Goal: Task Accomplishment & Management: Complete application form

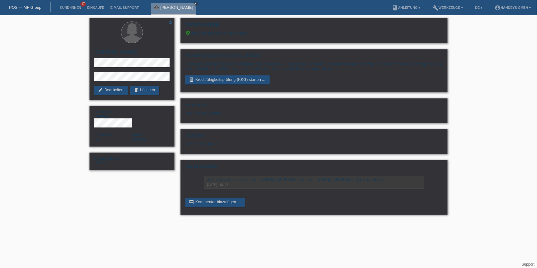
drag, startPoint x: 111, startPoint y: 92, endPoint x: 71, endPoint y: 99, distance: 40.7
click at [111, 92] on link "edit Bearbeiten" at bounding box center [110, 90] width 33 height 9
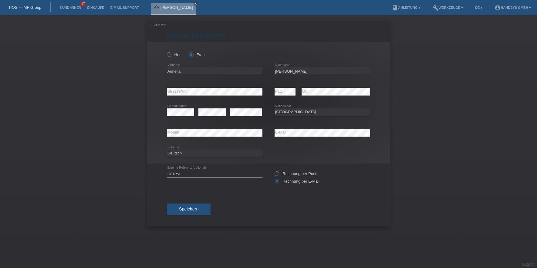
select select "CH"
click at [202, 210] on button "Speichern" at bounding box center [189, 210] width 44 height 12
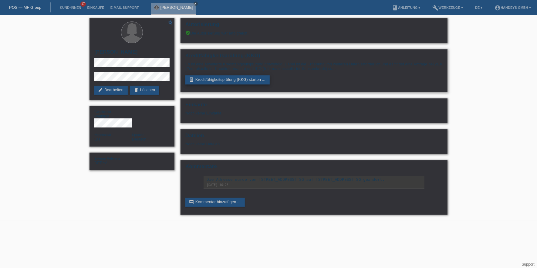
click at [225, 83] on link "perm_device_information Kreditfähigkeitsprüfung (KKG) starten ..." at bounding box center [227, 80] width 84 height 9
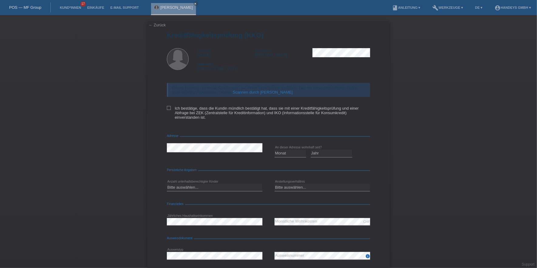
click at [261, 93] on link "Scannen durch Kundin" at bounding box center [263, 92] width 60 height 5
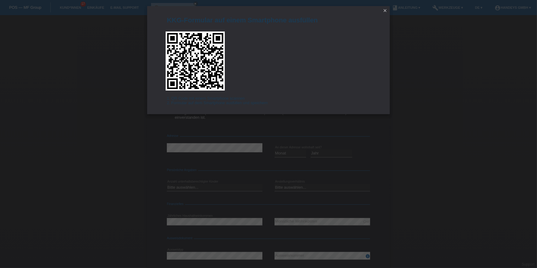
click at [386, 11] on icon "close" at bounding box center [384, 10] width 5 height 5
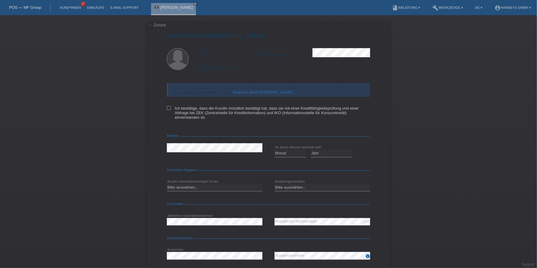
click at [158, 28] on div "← Zurück Kreditfähigkeitsprüfung (KKG) Vorname Annella Nachname Peters National…" at bounding box center [268, 161] width 243 height 281
click at [158, 25] on link "← Zurück" at bounding box center [157, 25] width 17 height 5
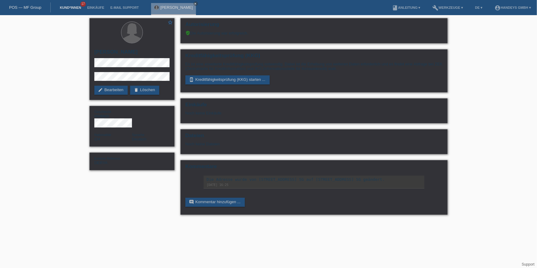
click at [66, 6] on link "Kund*innen" at bounding box center [70, 8] width 27 height 4
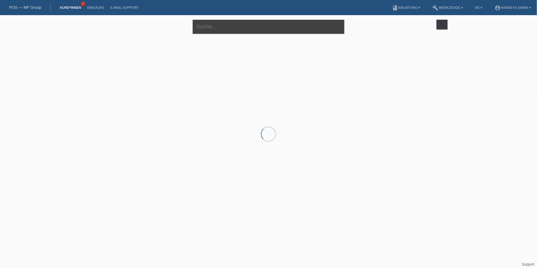
click at [257, 25] on input "text" at bounding box center [269, 27] width 152 height 14
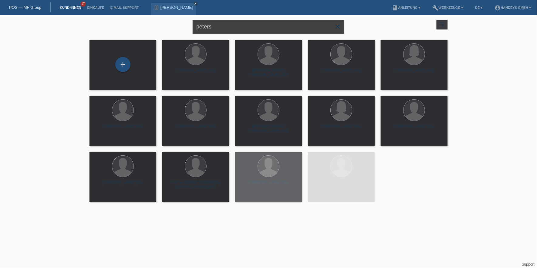
type input "peters"
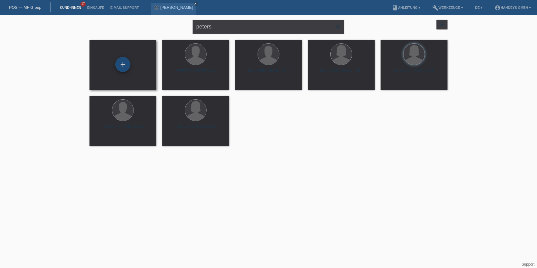
click at [126, 61] on div "+" at bounding box center [122, 64] width 15 height 15
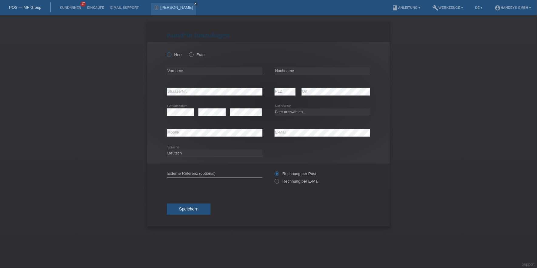
click at [177, 53] on label "Herr" at bounding box center [174, 54] width 15 height 5
click at [171, 53] on input "Herr" at bounding box center [169, 54] width 4 height 4
radio input "true"
click at [178, 71] on input "text" at bounding box center [215, 71] width 96 height 8
paste input "[PERSON_NAME]"
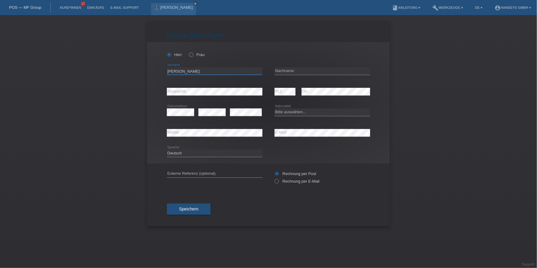
type input "[PERSON_NAME]"
click at [310, 73] on input "text" at bounding box center [322, 71] width 96 height 8
paste input "[PERSON_NAME]"
type input "Peters"
select select "CH"
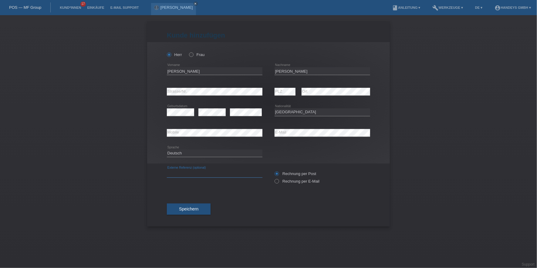
click at [175, 172] on input "text" at bounding box center [215, 174] width 96 height 8
type input "DERYA"
drag, startPoint x: 93, startPoint y: 175, endPoint x: 101, endPoint y: 178, distance: 8.2
click at [93, 175] on div "Kund*in hinzufügen Kunde hinzufügen Kundin hinzufügen Herr Frau Antonio error V…" at bounding box center [268, 141] width 537 height 253
click at [294, 181] on label "Rechnung per E-Mail" at bounding box center [296, 181] width 45 height 5
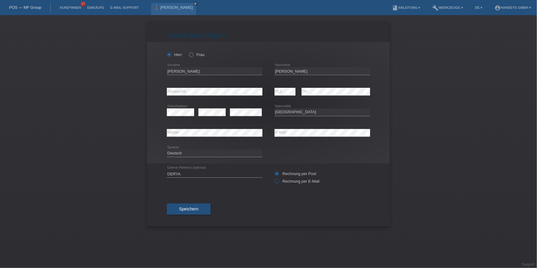
click at [278, 181] on input "Rechnung per E-Mail" at bounding box center [276, 183] width 4 height 8
radio input "true"
click at [180, 207] on span "Speichern" at bounding box center [188, 209] width 19 height 5
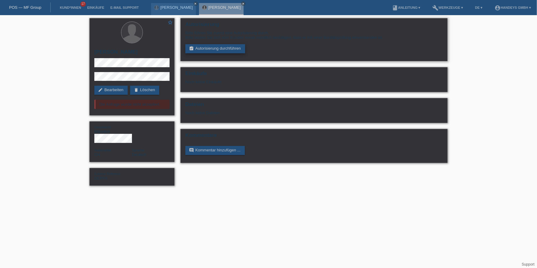
drag, startPoint x: 213, startPoint y: 49, endPoint x: 210, endPoint y: 46, distance: 3.4
click at [213, 49] on link "assignment_turned_in Autorisierung durchführen" at bounding box center [215, 48] width 60 height 9
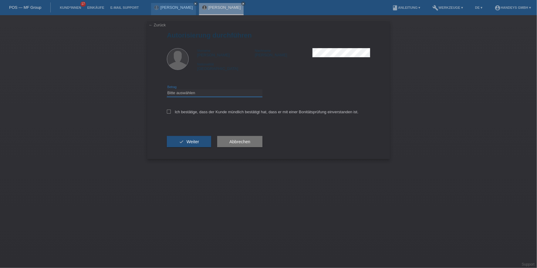
click at [205, 95] on select "Bitte auswählen CHF 1.00 - CHF 499.00 CHF 500.00 - CHF 1'999.00 CHF 2'000.00 - …" at bounding box center [215, 92] width 96 height 7
select select "3"
click at [167, 89] on select "Bitte auswählen CHF 1.00 - CHF 499.00 CHF 500.00 - CHF 1'999.00 CHF 2'000.00 - …" at bounding box center [215, 92] width 96 height 7
click at [219, 113] on label "Ich bestätige, dass der Kunde mündlich bestätigt hat, dass er mit einer Bonität…" at bounding box center [263, 112] width 192 height 5
click at [171, 113] on input "Ich bestätige, dass der Kunde mündlich bestätigt hat, dass er mit einer Bonität…" at bounding box center [169, 112] width 4 height 4
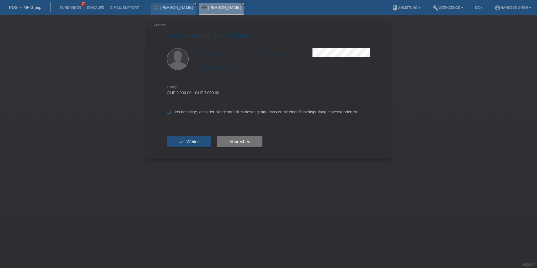
checkbox input "true"
click at [197, 139] on span "Weiter" at bounding box center [193, 141] width 12 height 5
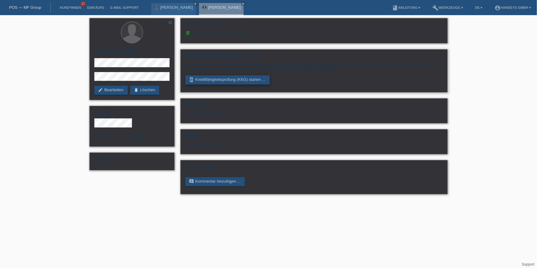
click at [223, 77] on link "perm_device_information Kreditfähigkeitsprüfung (KKG) starten ..." at bounding box center [227, 80] width 84 height 9
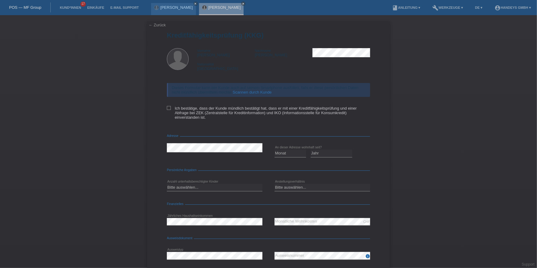
click at [247, 92] on link "Scannen durch Kunde" at bounding box center [252, 92] width 39 height 5
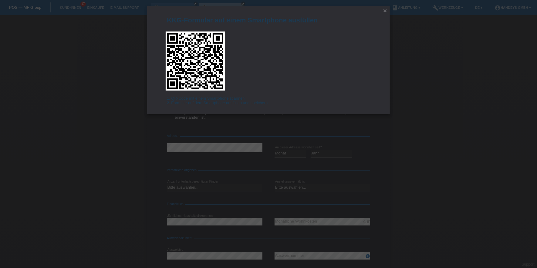
click at [383, 12] on icon "close" at bounding box center [384, 10] width 5 height 5
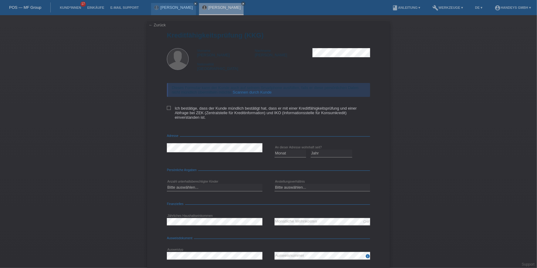
click at [152, 25] on link "← Zurück" at bounding box center [157, 25] width 17 height 5
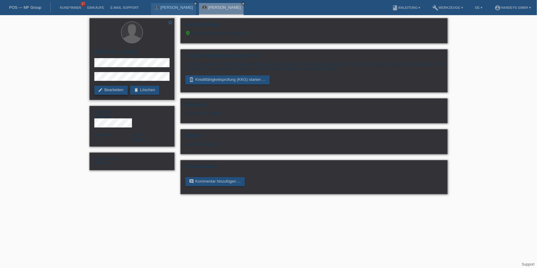
click at [117, 89] on link "edit Bearbeiten" at bounding box center [110, 90] width 33 height 9
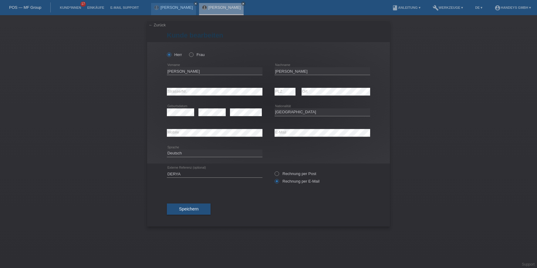
select select "CH"
click at [172, 71] on input "[PERSON_NAME]" at bounding box center [215, 71] width 96 height 8
click at [172, 71] on input "Antonio" at bounding box center [215, 71] width 96 height 8
click at [176, 72] on input "Antonio" at bounding box center [215, 71] width 96 height 8
click at [176, 72] on input "[PERSON_NAME]" at bounding box center [215, 71] width 96 height 8
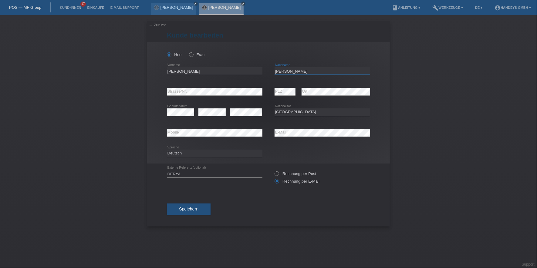
click at [279, 71] on input "[PERSON_NAME]" at bounding box center [322, 71] width 96 height 8
click at [279, 71] on input "Peters" at bounding box center [322, 71] width 96 height 8
click at [153, 93] on div "Herr Frau Antonio error Vorname C" at bounding box center [268, 103] width 243 height 122
click at [258, 128] on div "error Mobile error E-Mail" at bounding box center [268, 133] width 203 height 21
click at [177, 137] on div "error Mobile" at bounding box center [215, 133] width 96 height 21
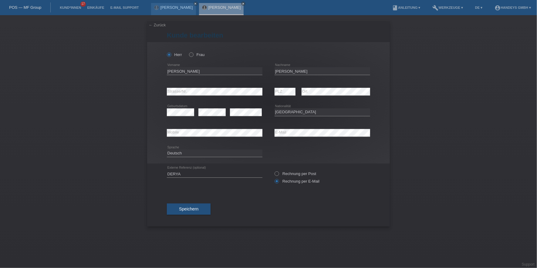
click at [154, 22] on div "← Zurück Kunde bearbeiten Herr Frau PLZ" at bounding box center [268, 124] width 243 height 206
click at [154, 23] on link "← Zurück" at bounding box center [157, 25] width 17 height 5
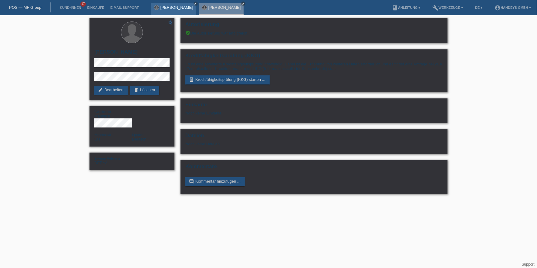
drag, startPoint x: 0, startPoint y: 0, endPoint x: 167, endPoint y: 8, distance: 167.0
click at [167, 8] on link "[PERSON_NAME]" at bounding box center [176, 7] width 32 height 5
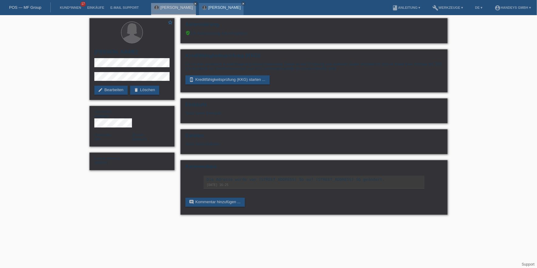
click at [217, 7] on link "[PERSON_NAME]" at bounding box center [224, 7] width 32 height 5
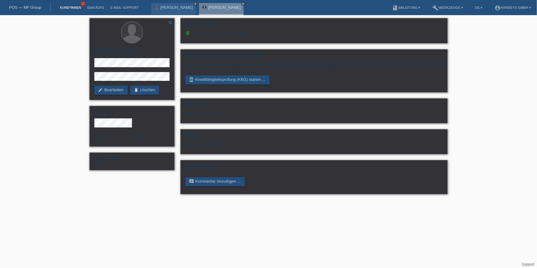
click at [72, 8] on link "Kund*innen" at bounding box center [70, 8] width 27 height 4
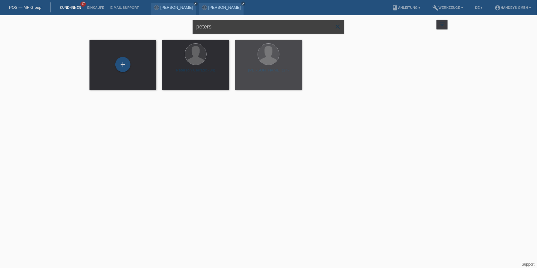
drag, startPoint x: 233, startPoint y: 33, endPoint x: 181, endPoint y: 26, distance: 52.1
click at [181, 26] on div "peters close filter_list view_module Alle Kund*innen anzeigen star Markierte Ku…" at bounding box center [268, 26] width 364 height 22
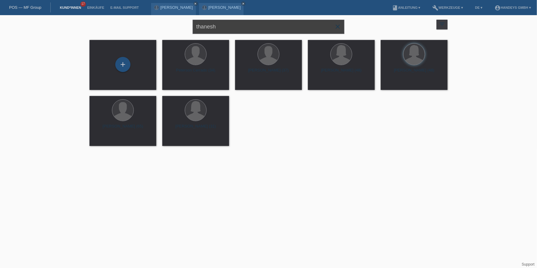
type input "thanesh"
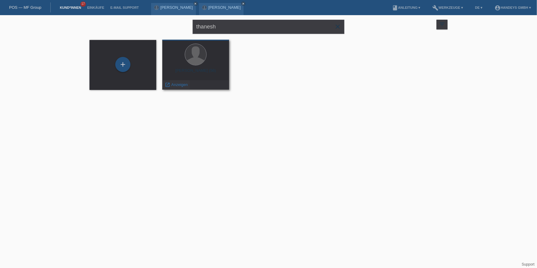
click at [180, 84] on span "Anzeigen" at bounding box center [179, 84] width 16 height 5
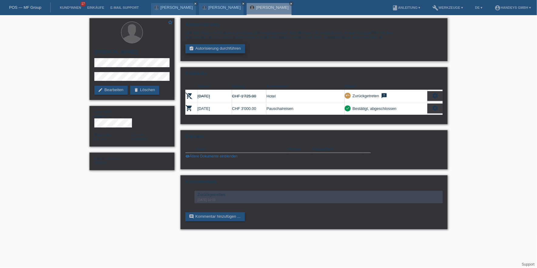
click at [213, 49] on link "assignment_turned_in Autorisierung durchführen" at bounding box center [215, 48] width 60 height 9
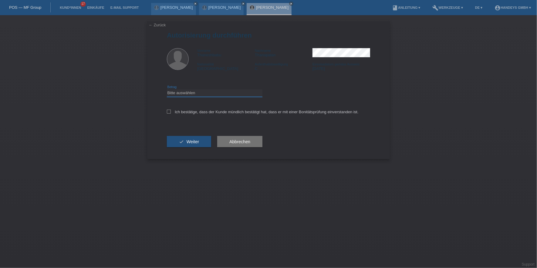
click at [205, 89] on select "Bitte auswählen CHF 1.00 - CHF 499.00 CHF 500.00 - CHF 1'999.00 CHF 2'000.00 - …" at bounding box center [215, 92] width 96 height 7
select select "3"
click at [167, 89] on select "Bitte auswählen CHF 1.00 - CHF 499.00 CHF 500.00 - CHF 1'999.00 CHF 2'000.00 - …" at bounding box center [215, 92] width 96 height 7
click at [198, 109] on div "Ich bestätige, dass der Kunde mündlich bestätigt hat, dass er mit einer Bonität…" at bounding box center [268, 114] width 203 height 21
click at [198, 110] on label "Ich bestätige, dass der Kunde mündlich bestätigt hat, dass er mit einer Bonität…" at bounding box center [263, 112] width 192 height 5
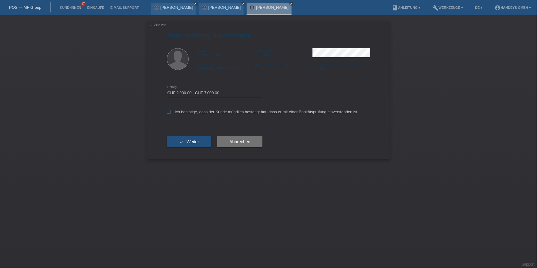
click at [171, 110] on input "Ich bestätige, dass der Kunde mündlich bestätigt hat, dass er mit einer Bonität…" at bounding box center [169, 112] width 4 height 4
checkbox input "true"
click at [194, 144] on button "check Weiter" at bounding box center [189, 142] width 44 height 12
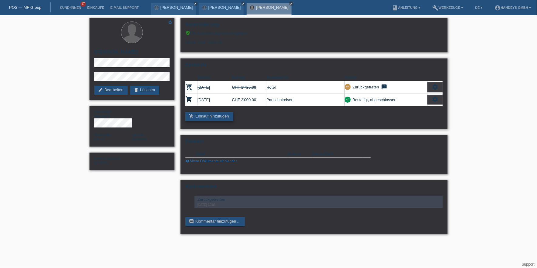
click at [210, 117] on link "add_shopping_cart Einkauf hinzufügen" at bounding box center [209, 116] width 48 height 9
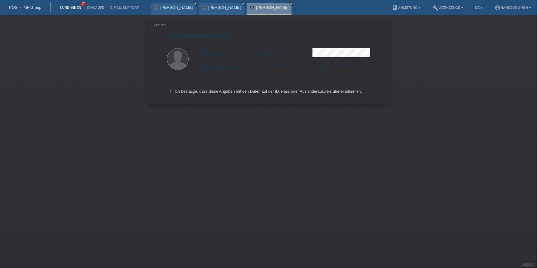
click at [75, 6] on link "Kund*innen" at bounding box center [70, 8] width 27 height 4
